Goal: Transaction & Acquisition: Purchase product/service

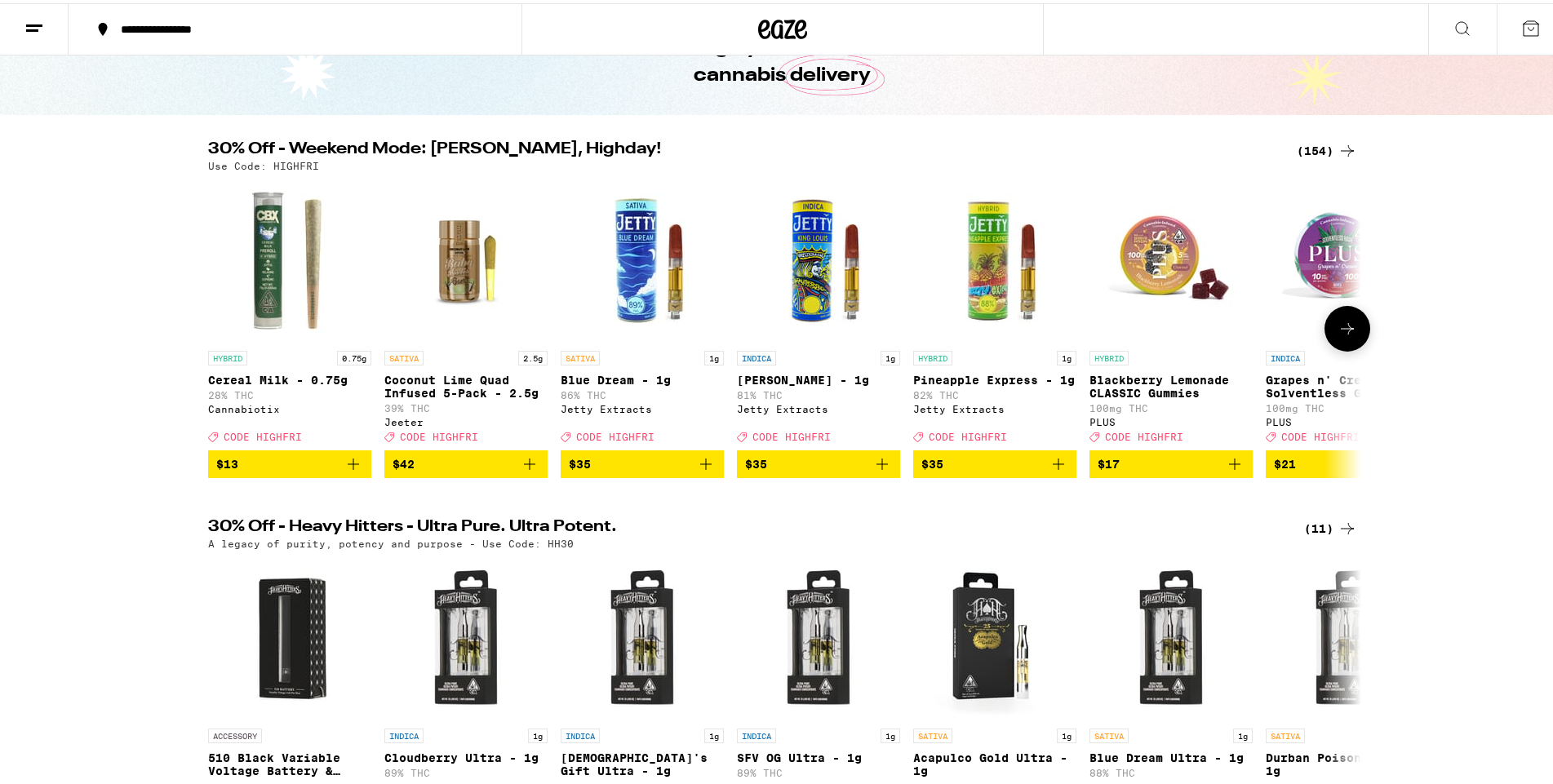
scroll to position [82, 0]
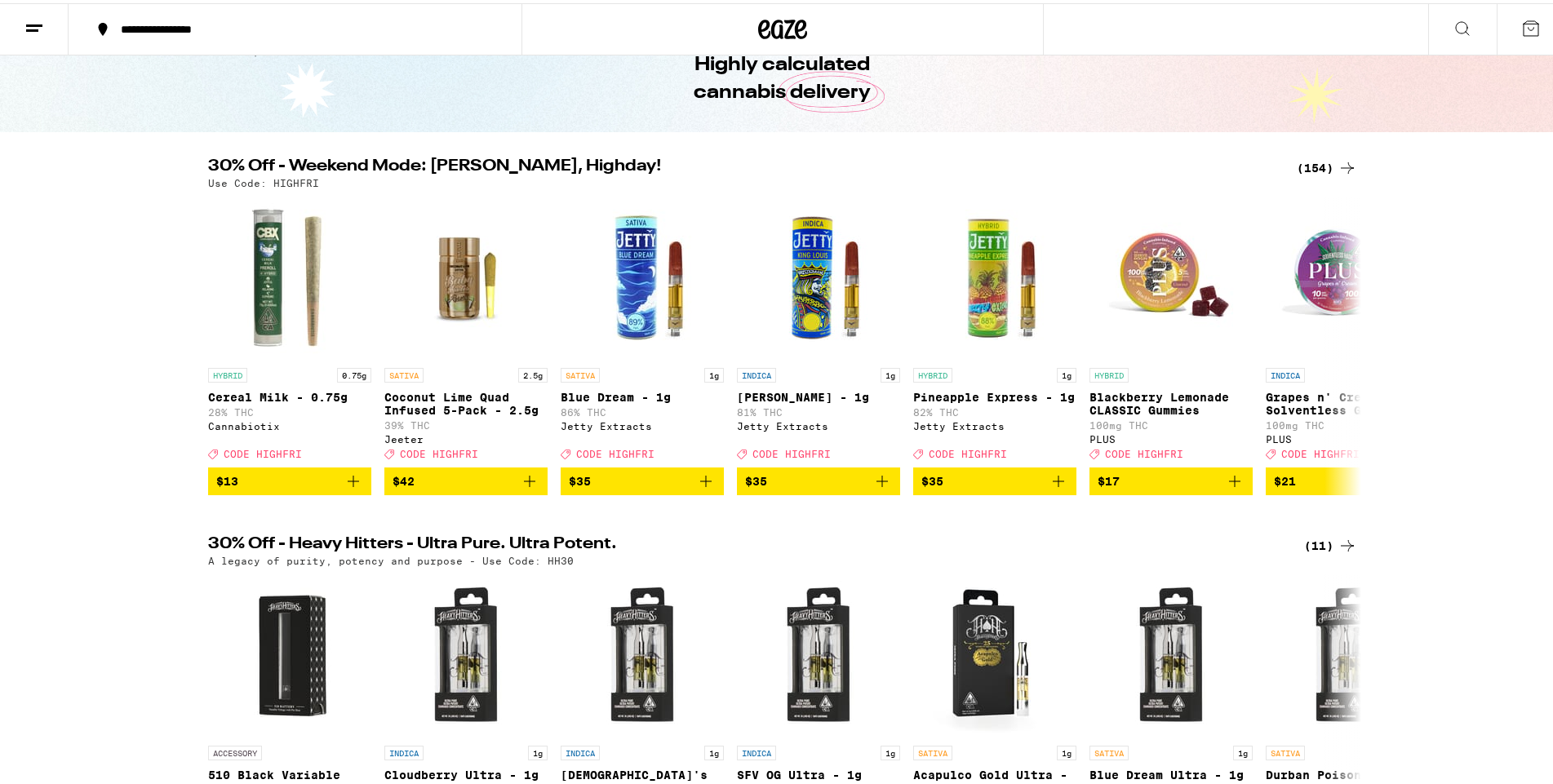
click at [1308, 158] on div "(154)" at bounding box center [1327, 165] width 61 height 20
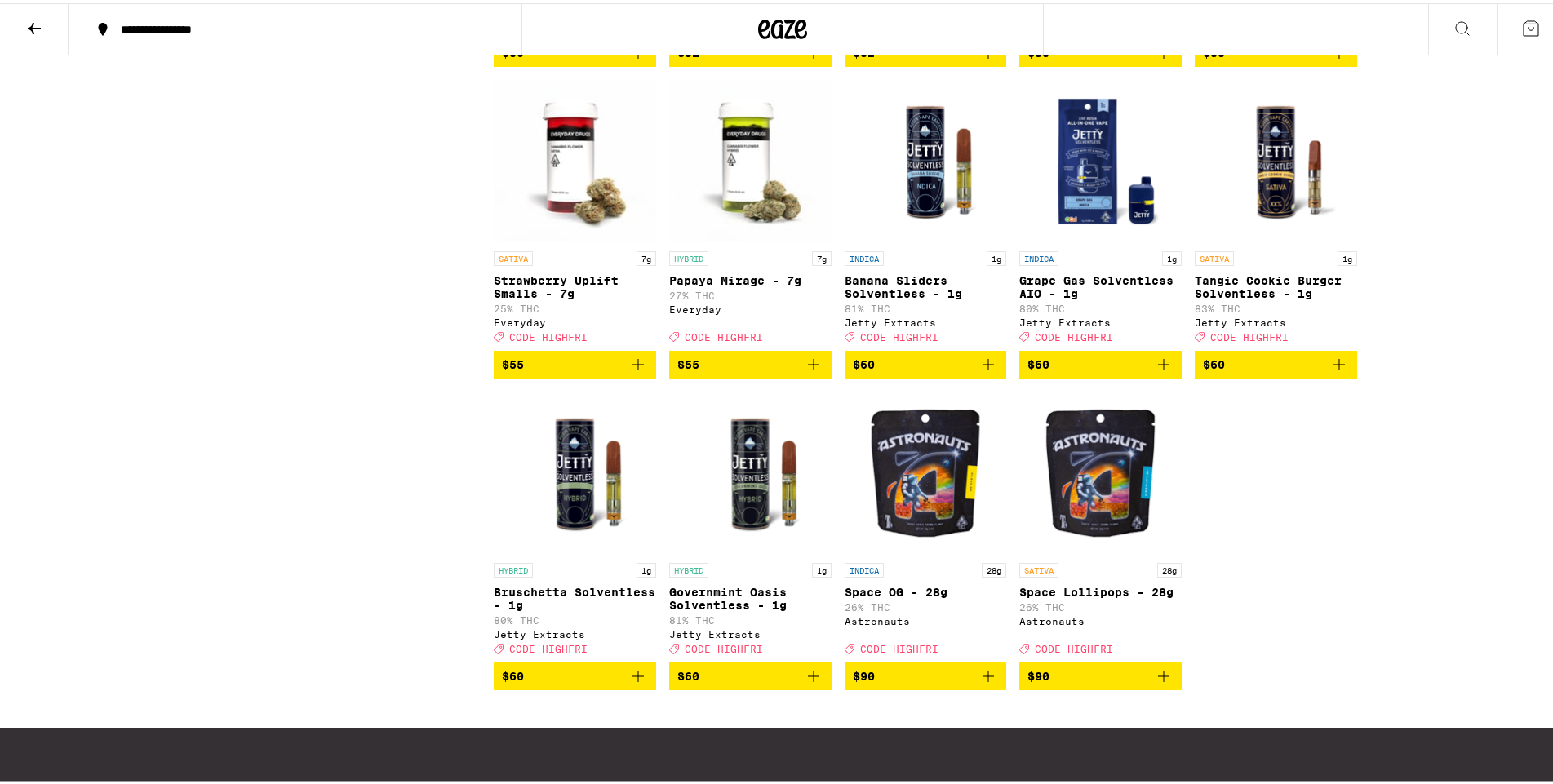
scroll to position [9383, 0]
